Goal: Information Seeking & Learning: Learn about a topic

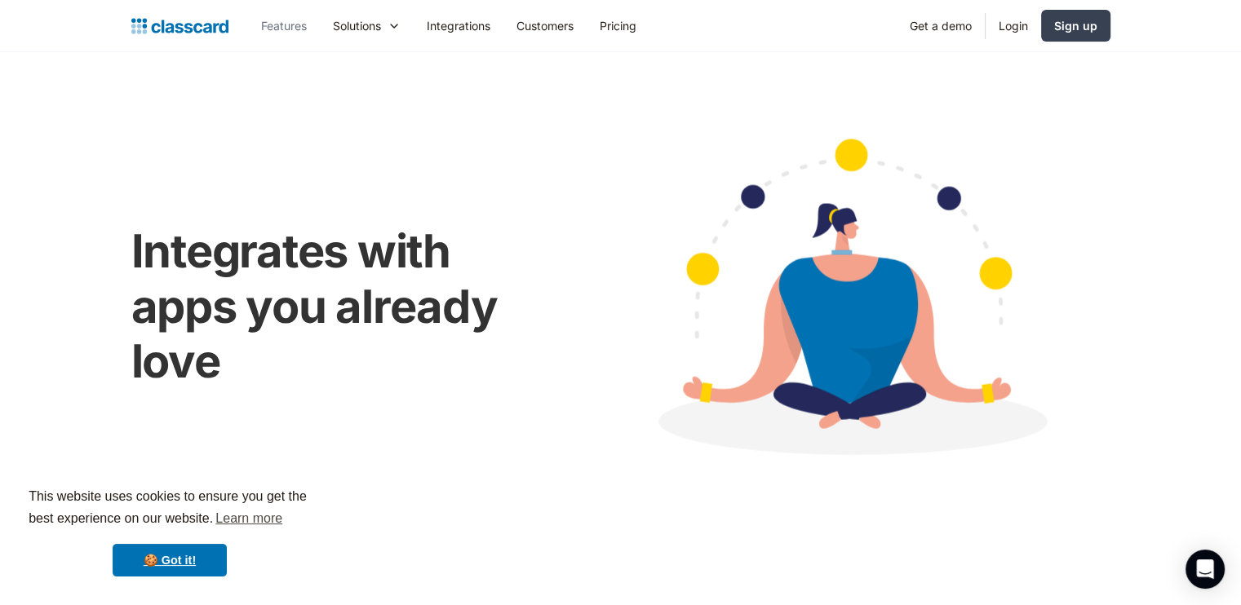
click at [298, 24] on link "Features" at bounding box center [284, 25] width 72 height 37
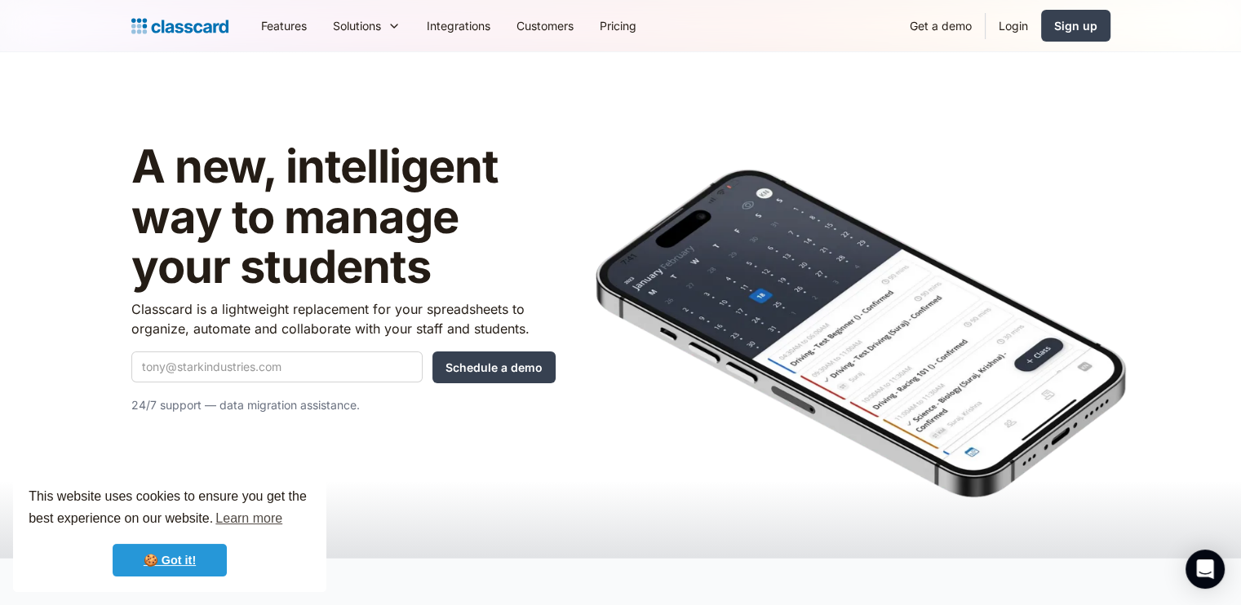
click at [172, 557] on link "🍪 Got it!" at bounding box center [170, 560] width 114 height 33
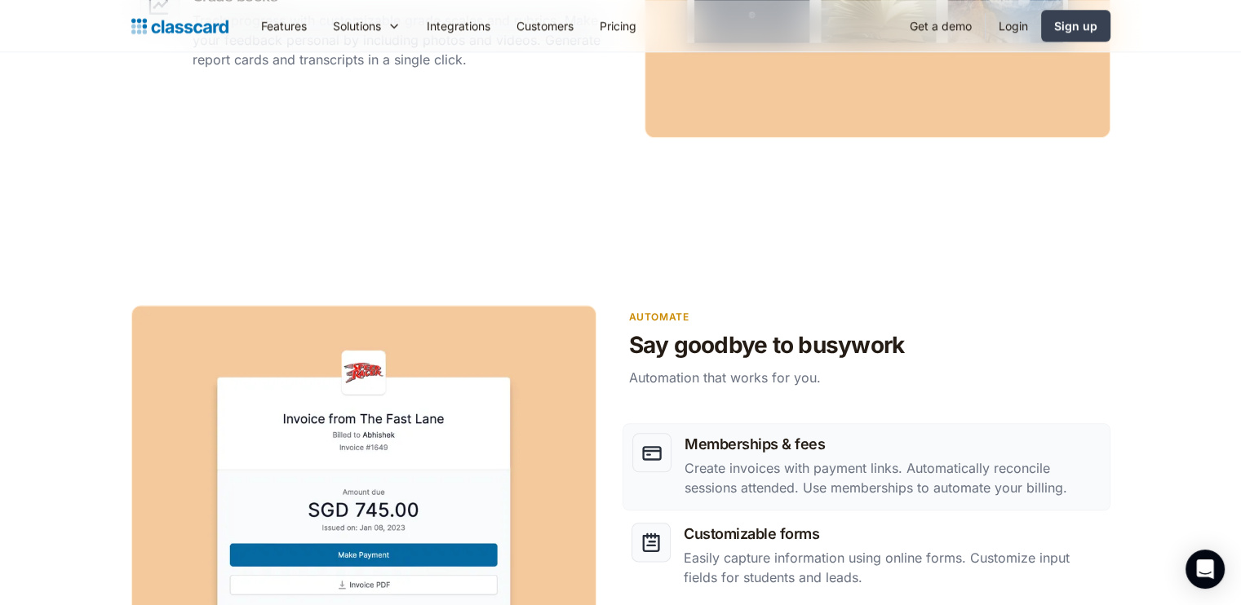
scroll to position [1794, 0]
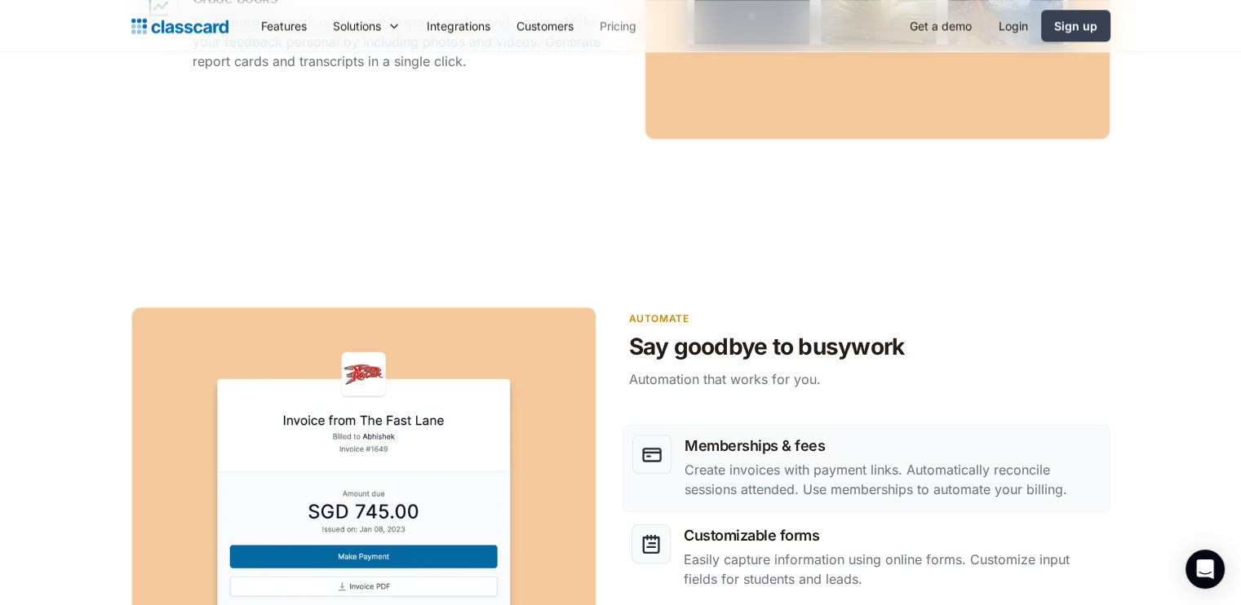
click at [628, 23] on link "Pricing" at bounding box center [617, 25] width 63 height 37
